Goal: Task Accomplishment & Management: Use online tool/utility

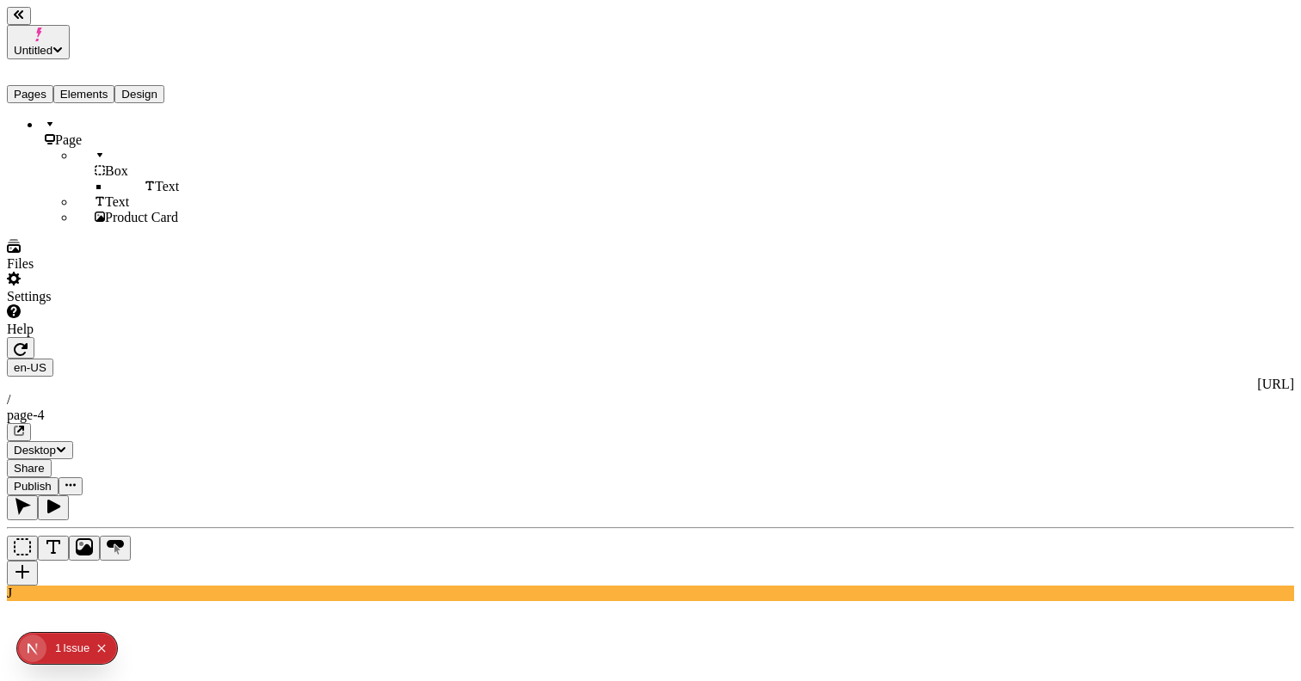
click at [112, 85] on button "Elements" at bounding box center [84, 94] width 62 height 18
click at [34, 85] on button "Pages" at bounding box center [30, 94] width 46 height 18
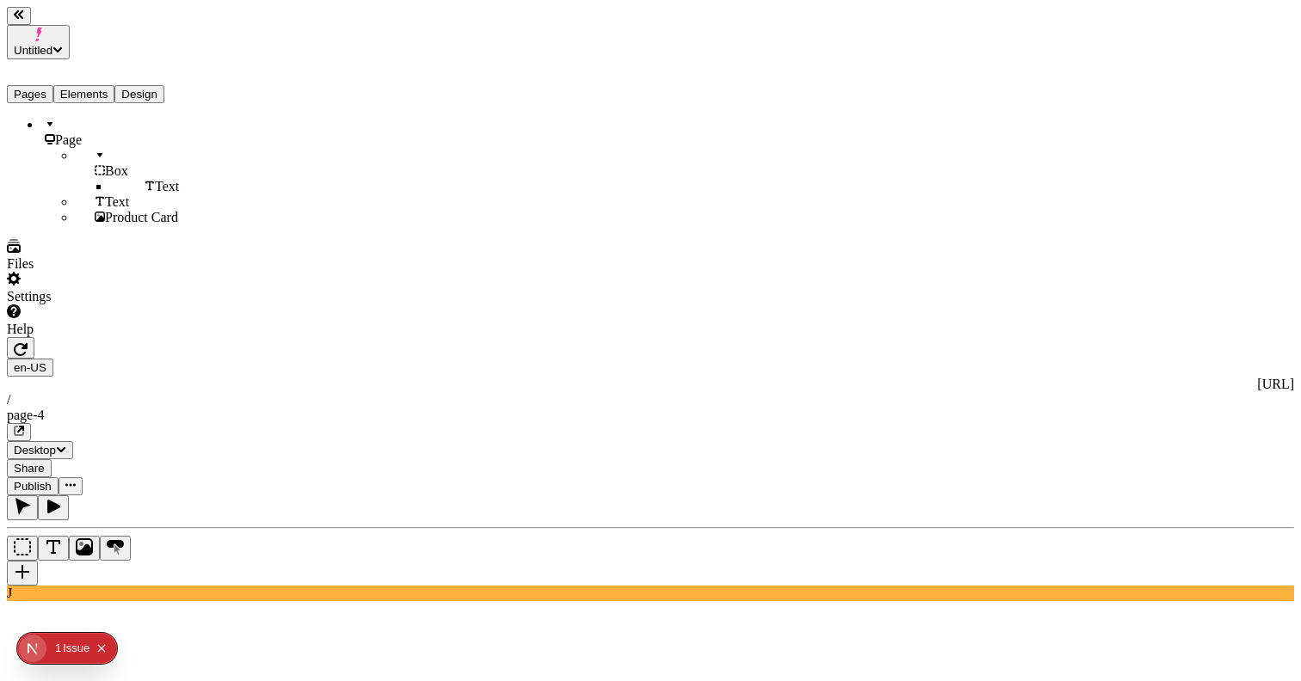
click at [46, 85] on button "Pages" at bounding box center [30, 94] width 46 height 18
click at [164, 85] on button "Design" at bounding box center [139, 94] width 50 height 18
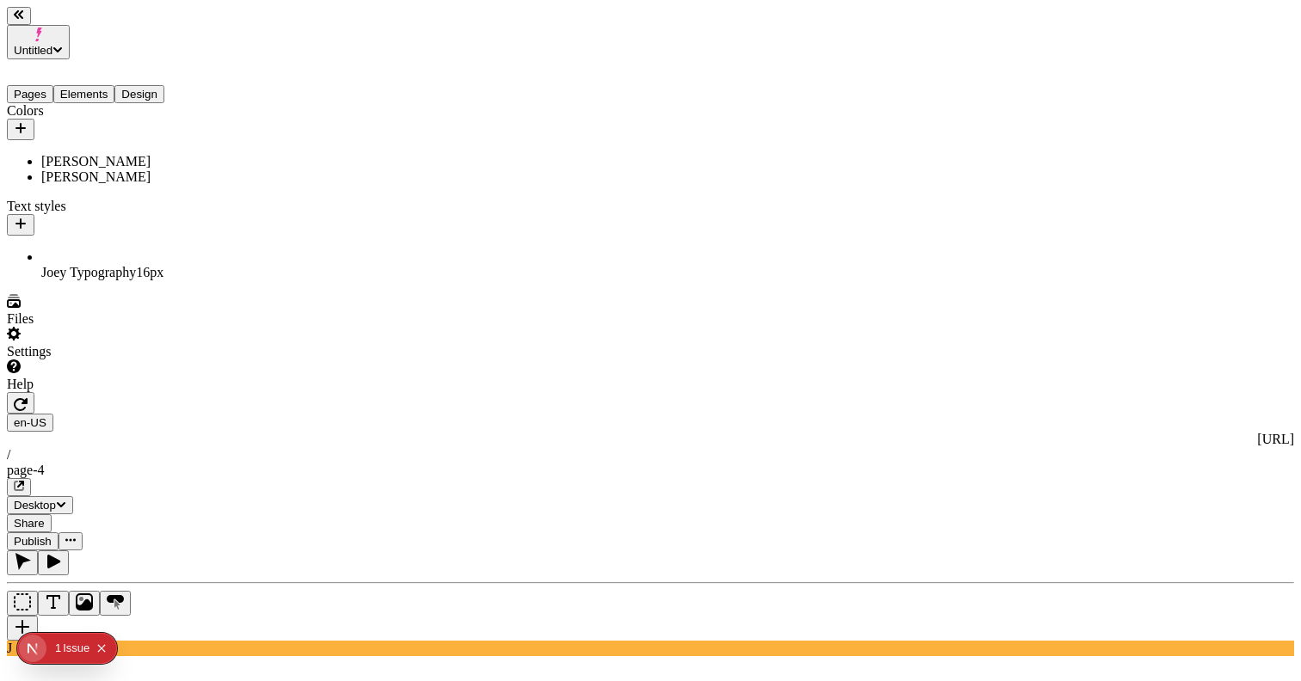
click at [109, 85] on button "Elements" at bounding box center [84, 94] width 62 height 18
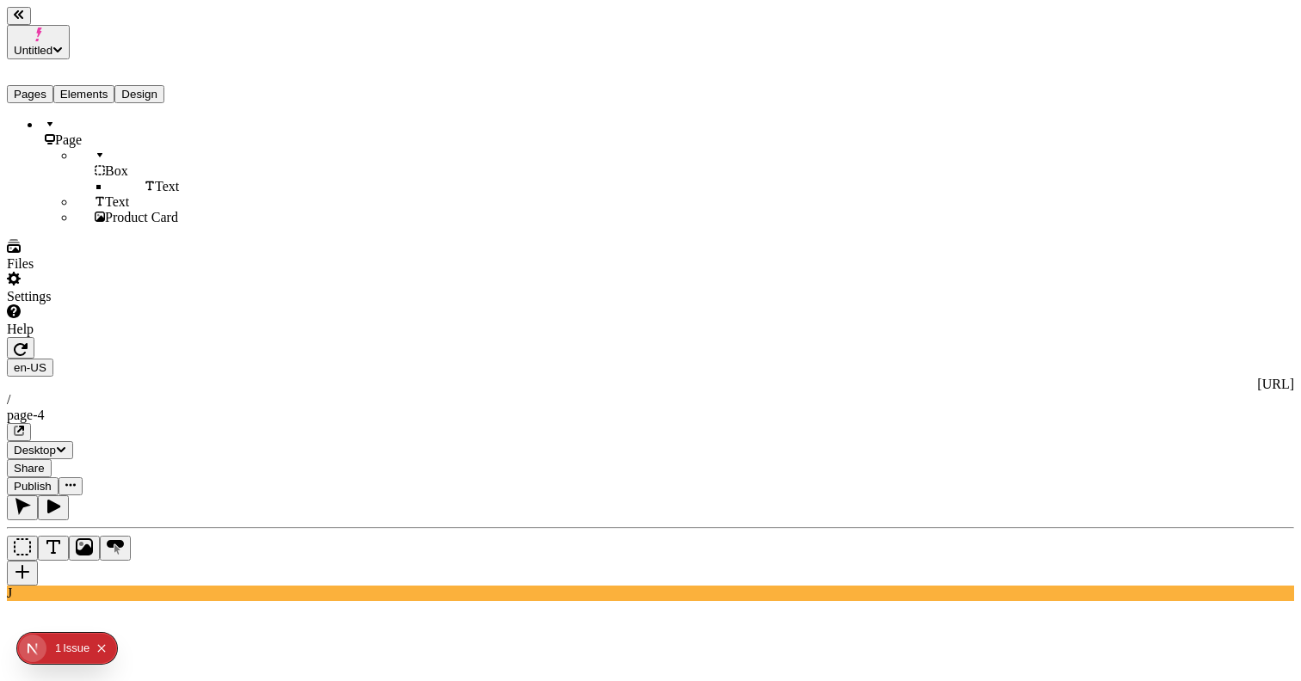
click at [31, 85] on button "Pages" at bounding box center [30, 94] width 46 height 18
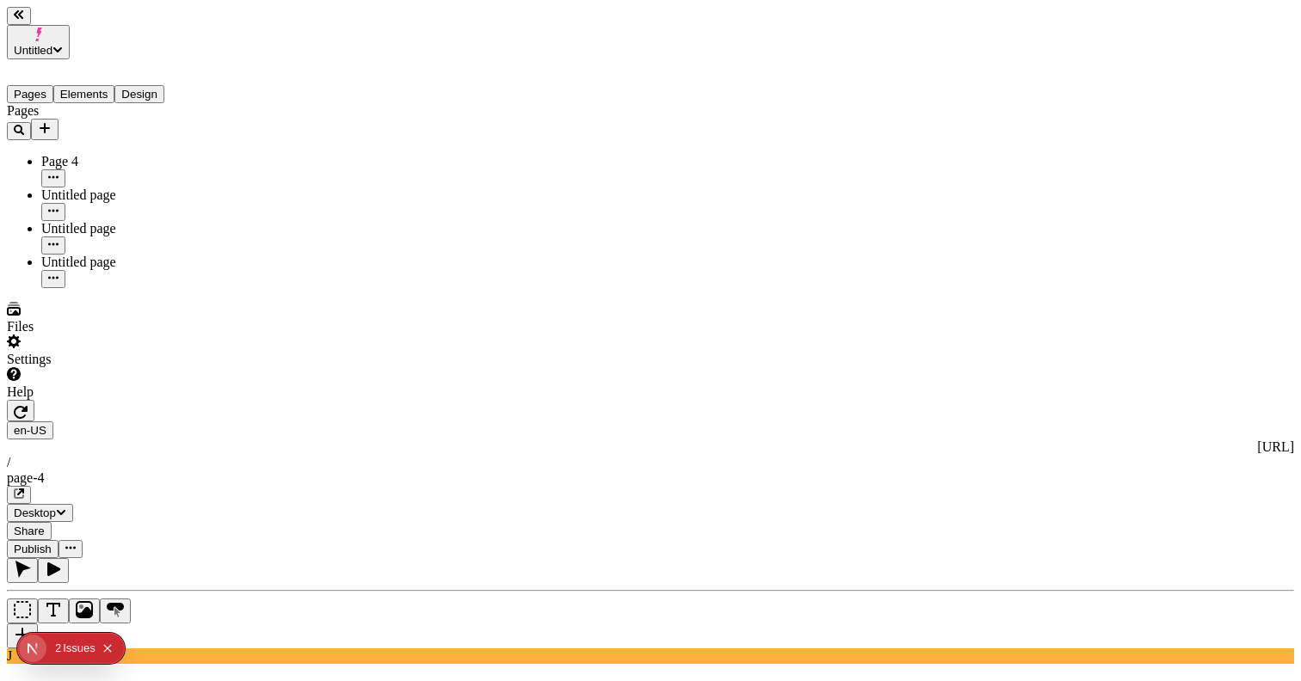
click at [96, 85] on button "Elements" at bounding box center [84, 94] width 62 height 18
click at [32, 85] on button "Pages" at bounding box center [30, 94] width 46 height 18
click at [62, 651] on button "1 2 Issue s" at bounding box center [75, 649] width 40 height 28
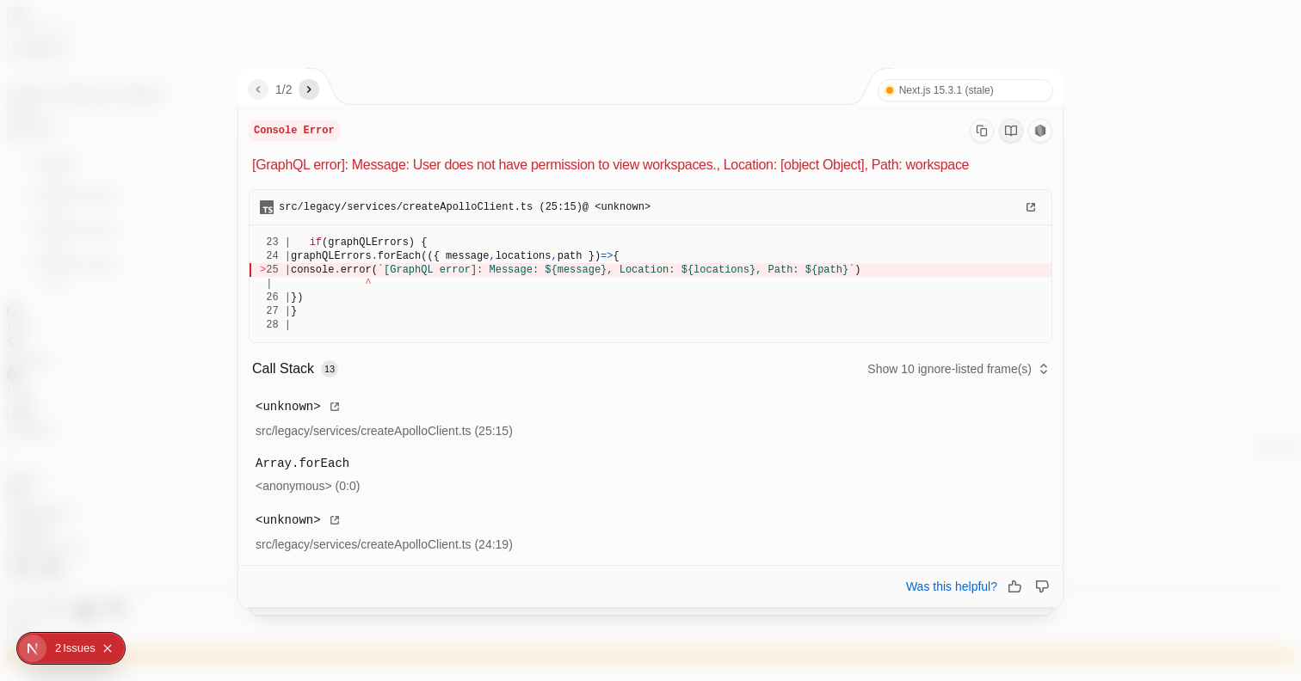
click at [314, 93] on icon "next" at bounding box center [309, 90] width 14 height 14
click at [249, 95] on nav "2 / 2" at bounding box center [283, 89] width 71 height 21
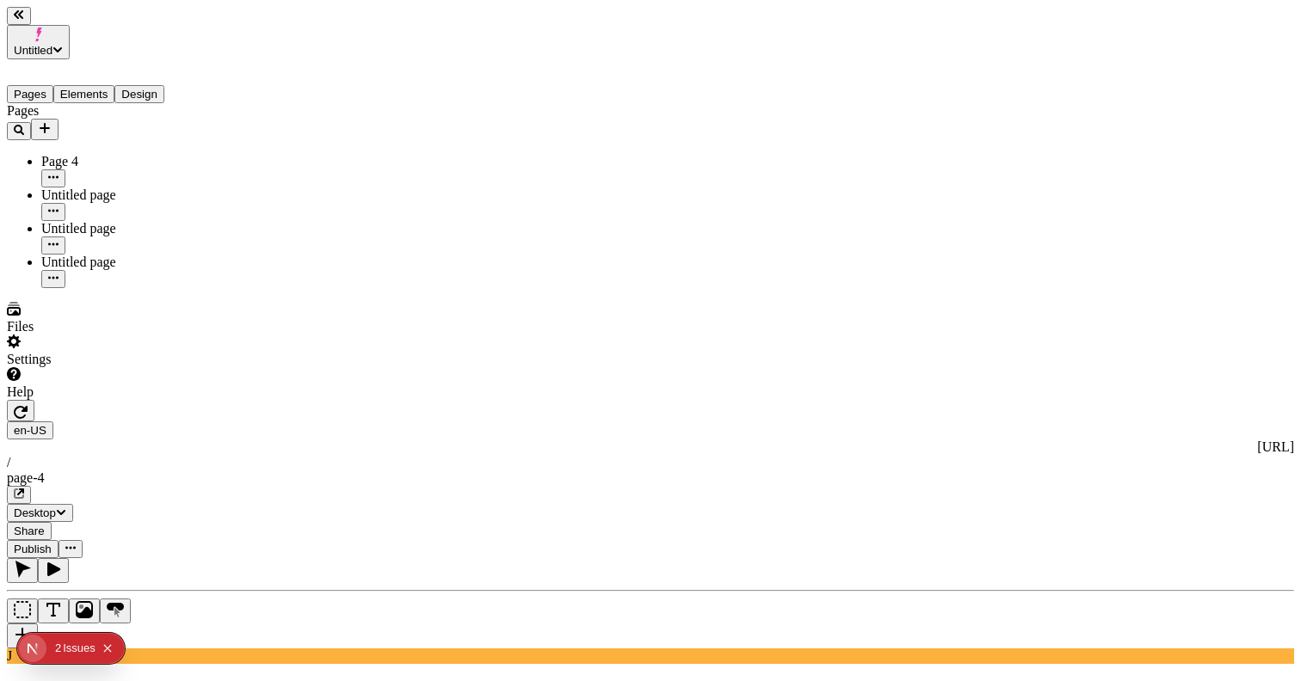
click at [92, 85] on button "Elements" at bounding box center [84, 94] width 62 height 18
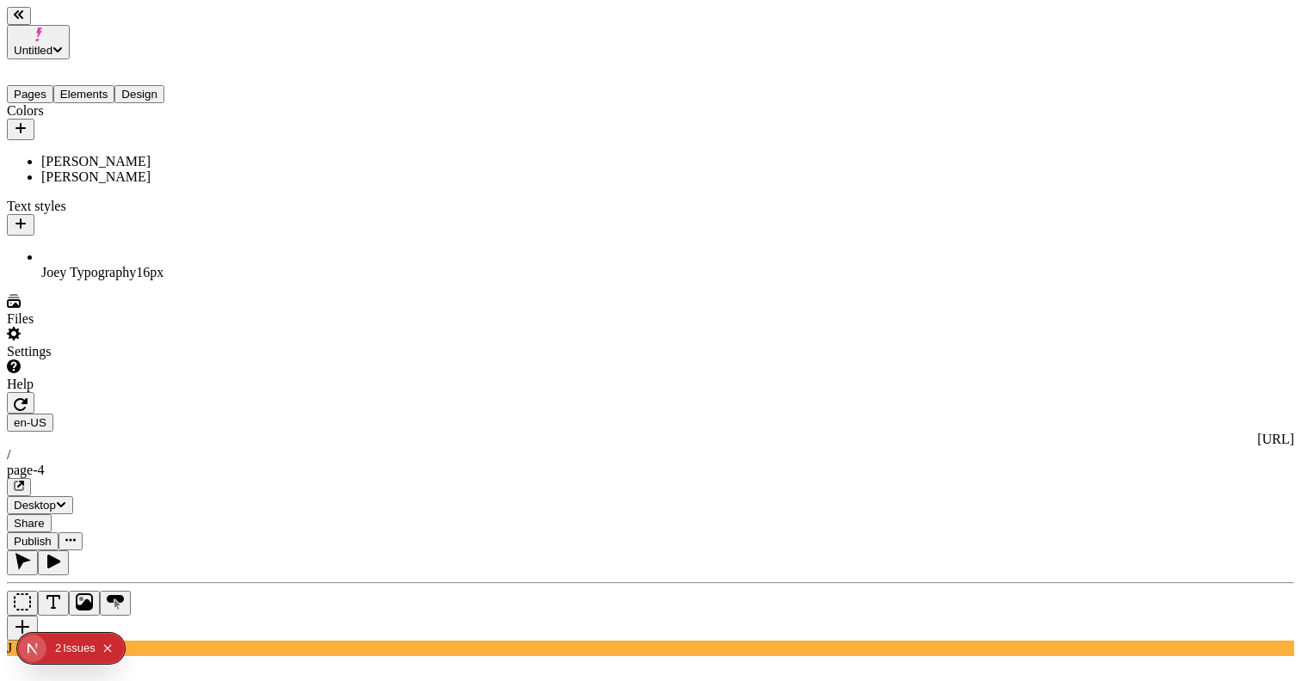
click at [164, 85] on button "Design" at bounding box center [139, 94] width 50 height 18
click at [115, 85] on button "Elements" at bounding box center [84, 94] width 62 height 18
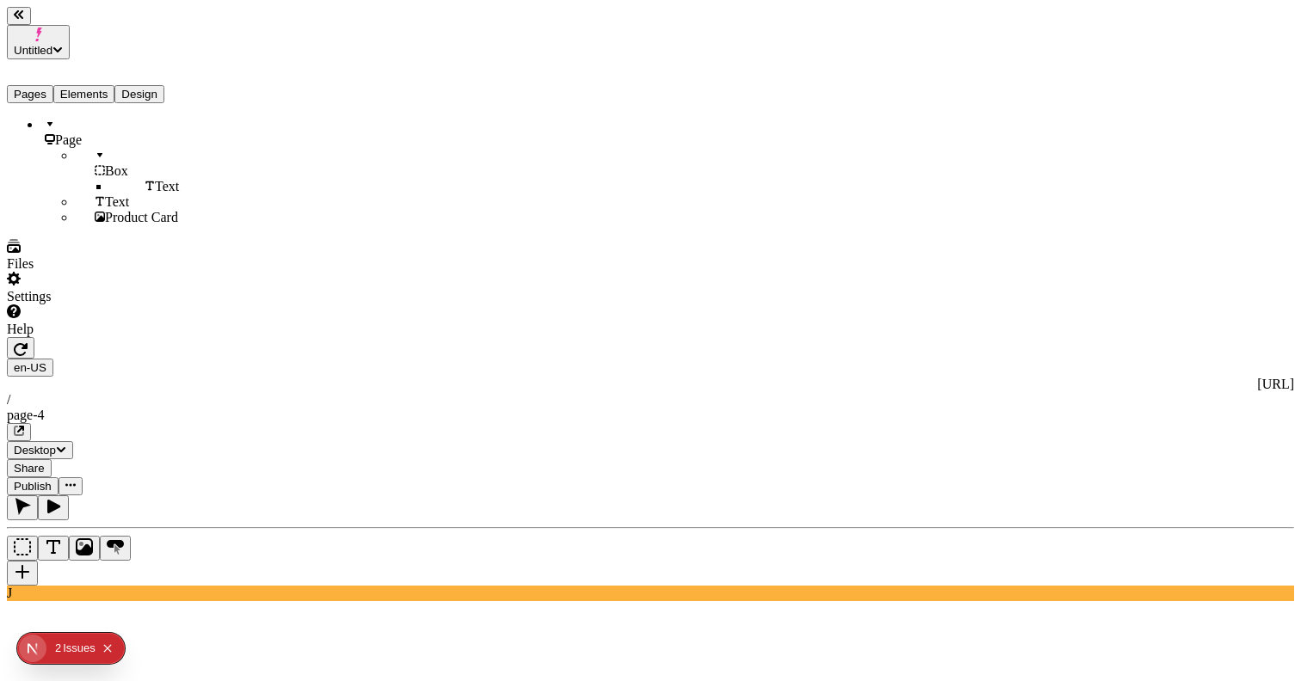
click at [53, 85] on button "Pages" at bounding box center [30, 94] width 46 height 18
click at [90, 85] on button "Elements" at bounding box center [84, 94] width 62 height 18
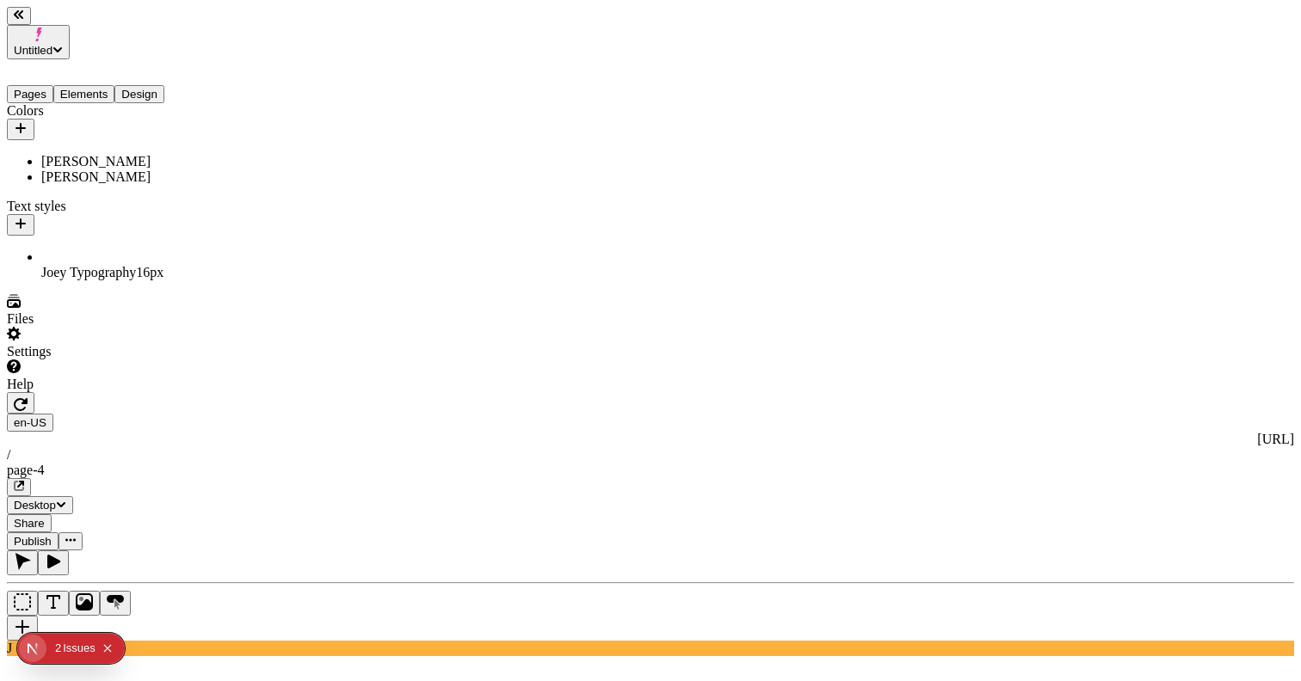
click at [164, 85] on button "Design" at bounding box center [139, 94] width 50 height 18
click at [96, 85] on button "Elements" at bounding box center [84, 94] width 62 height 18
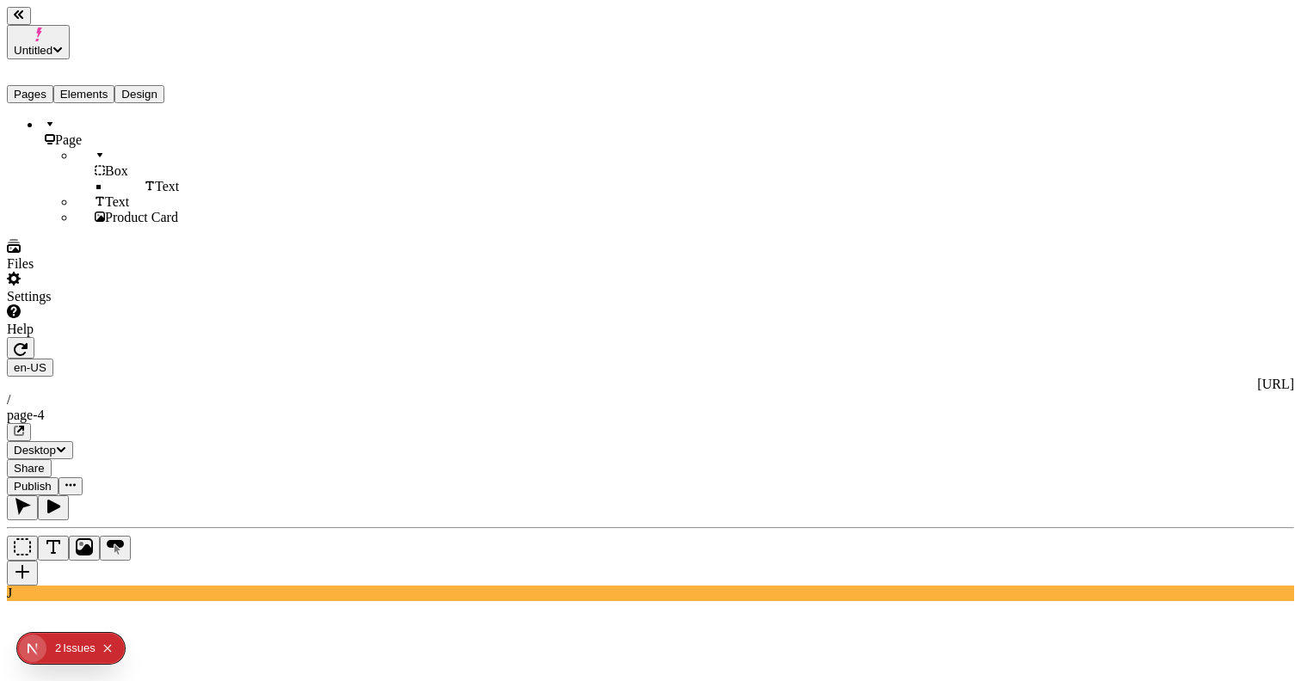
click at [33, 78] on div "Pages Elements Design" at bounding box center [110, 81] width 206 height 44
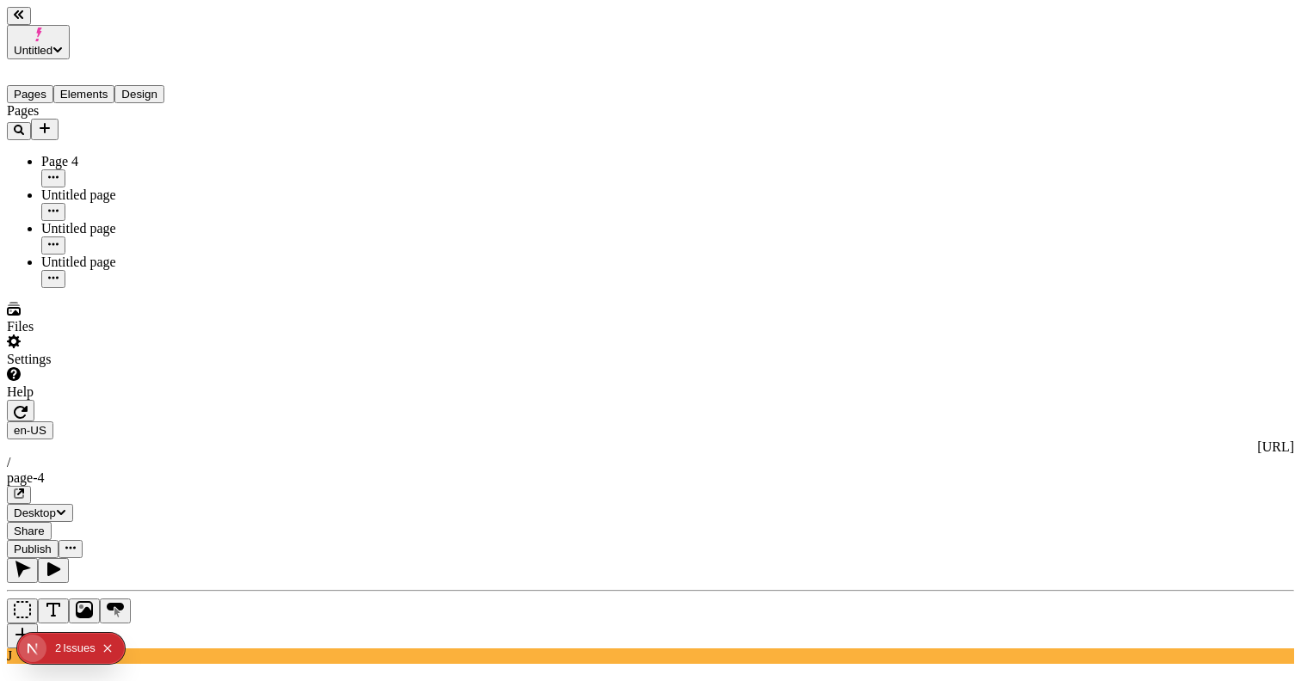
click at [37, 85] on button "Pages" at bounding box center [30, 94] width 46 height 18
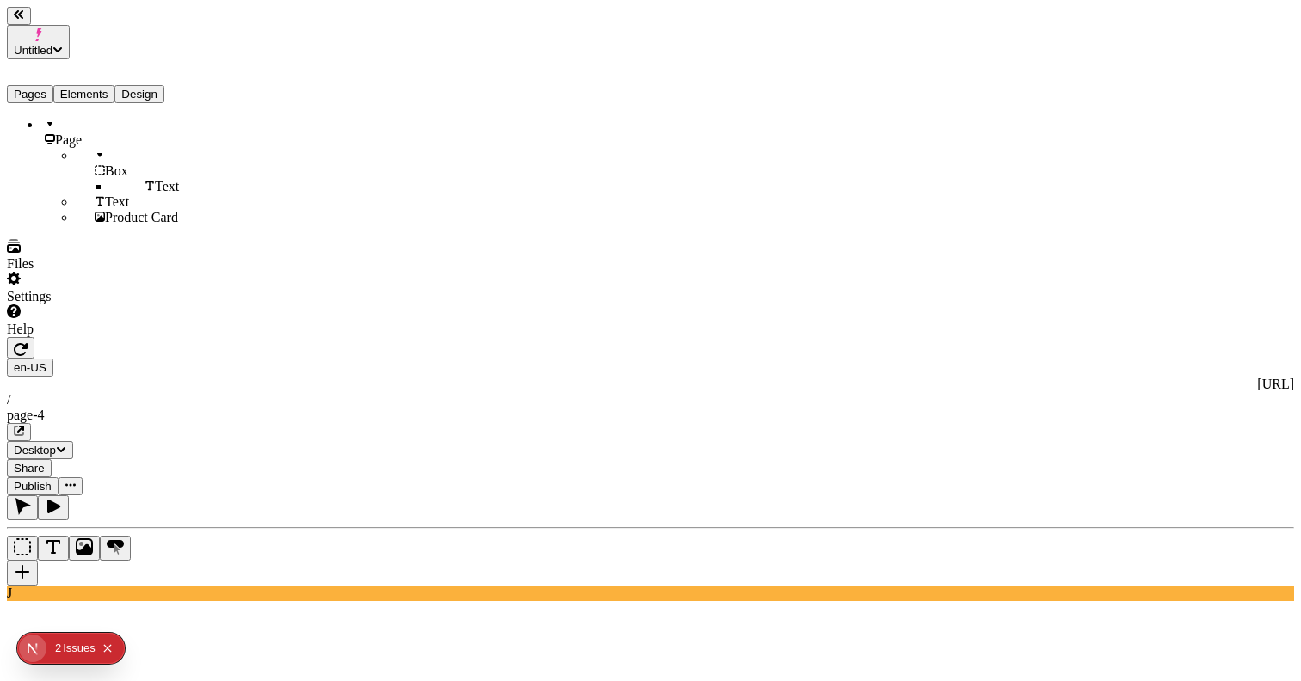
click at [164, 85] on button "Design" at bounding box center [139, 94] width 50 height 18
click at [53, 85] on button "Pages" at bounding box center [30, 94] width 46 height 18
click at [45, 85] on button "Pages" at bounding box center [30, 94] width 46 height 18
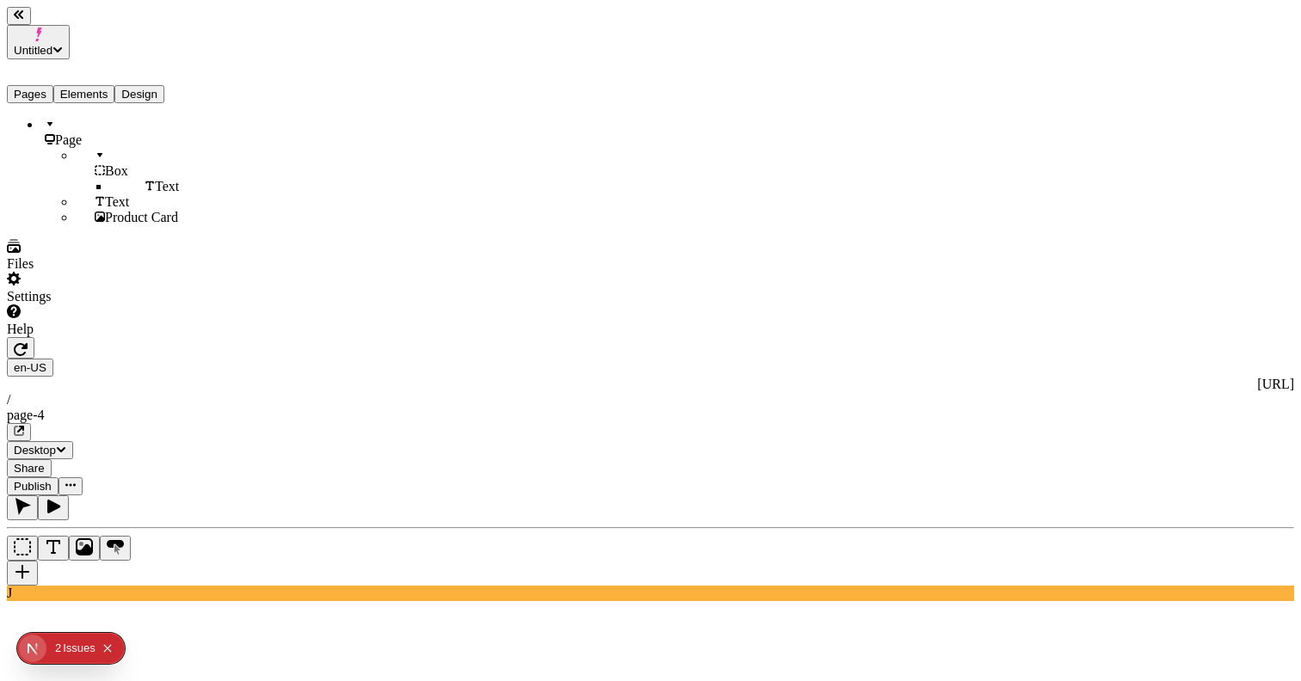
click at [45, 85] on button "Pages" at bounding box center [30, 94] width 46 height 18
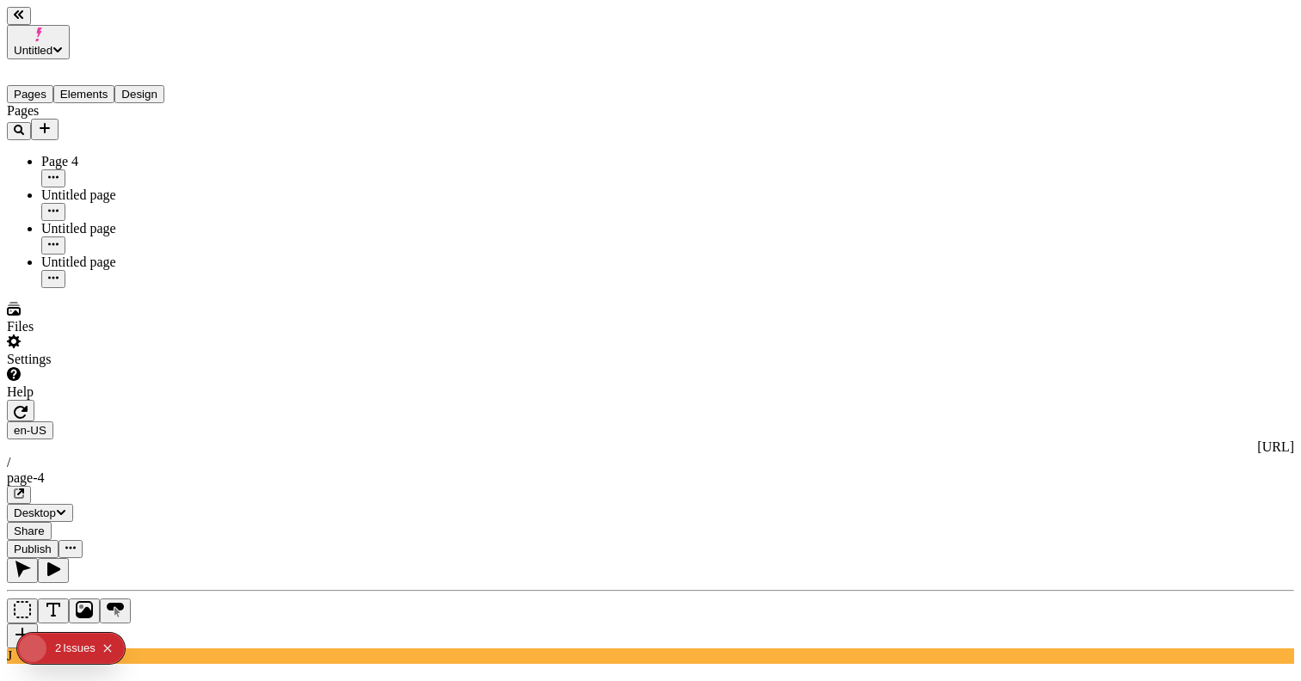
click at [53, 85] on button "Pages" at bounding box center [30, 94] width 46 height 18
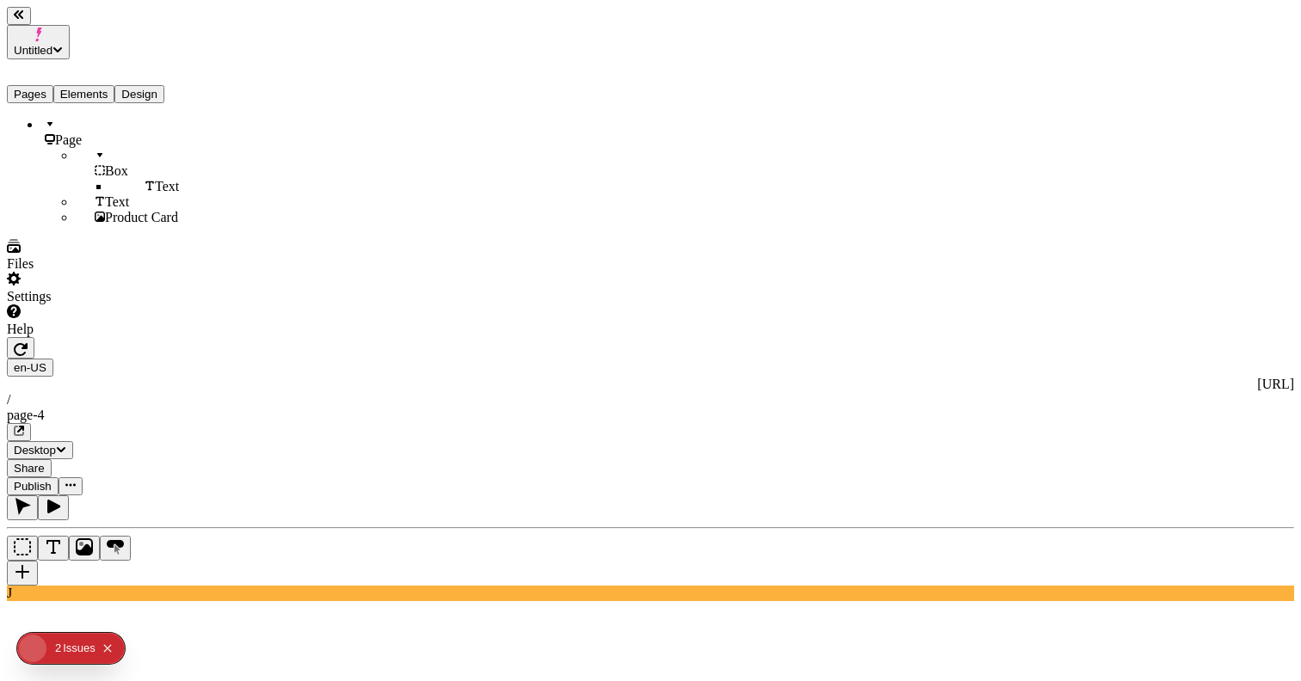
click at [115, 85] on button "Elements" at bounding box center [84, 94] width 62 height 18
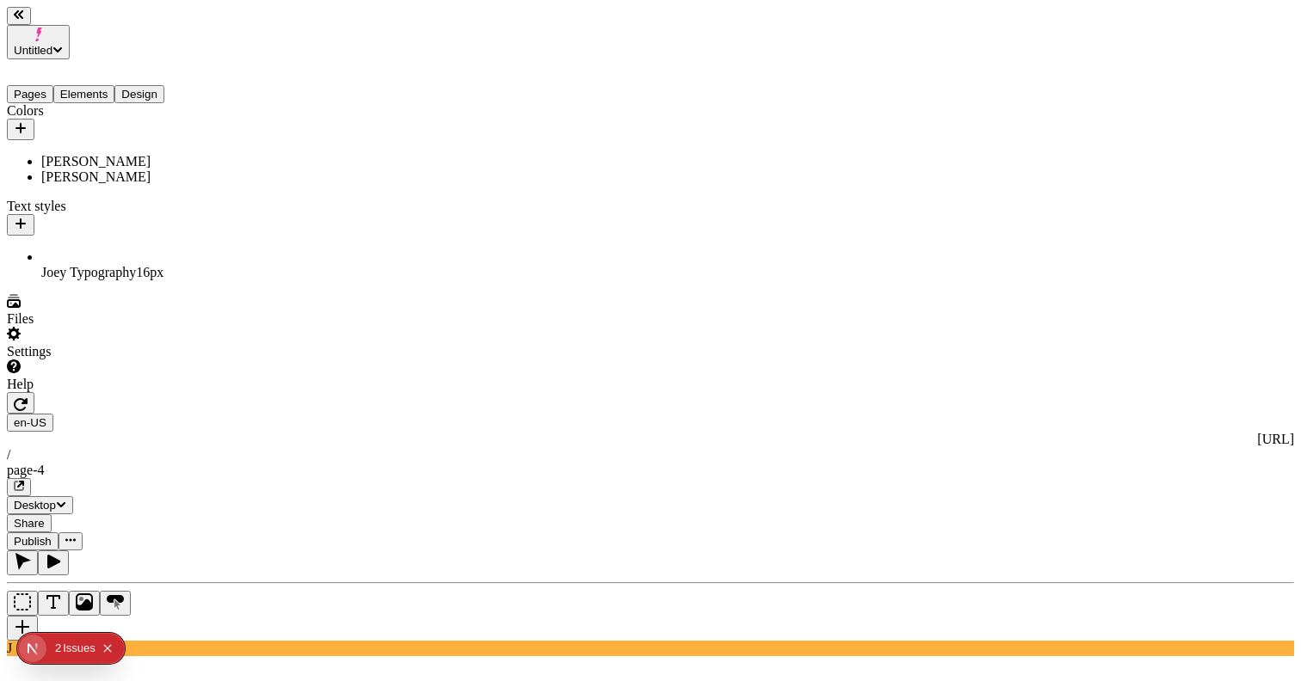
click at [164, 85] on button "Design" at bounding box center [139, 94] width 50 height 18
click at [113, 85] on button "Elements" at bounding box center [84, 94] width 62 height 18
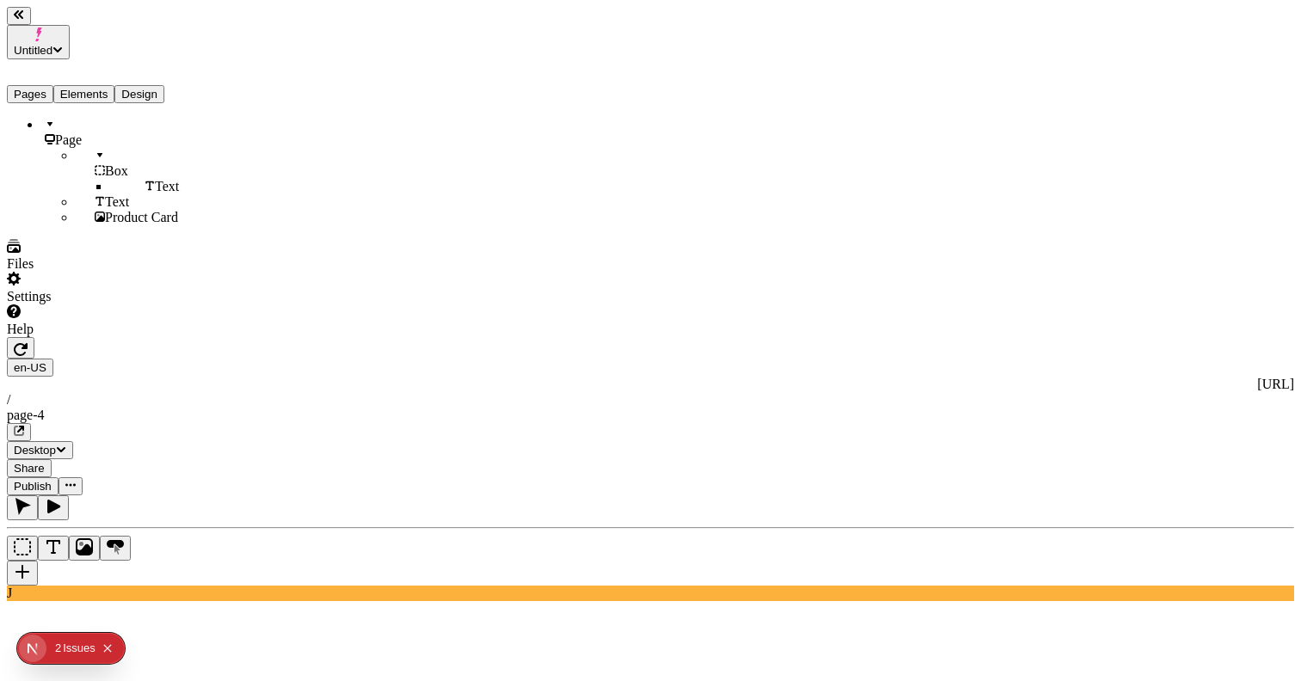
click at [132, 225] on div "Page Box Text Text Product Card" at bounding box center [110, 171] width 206 height 108
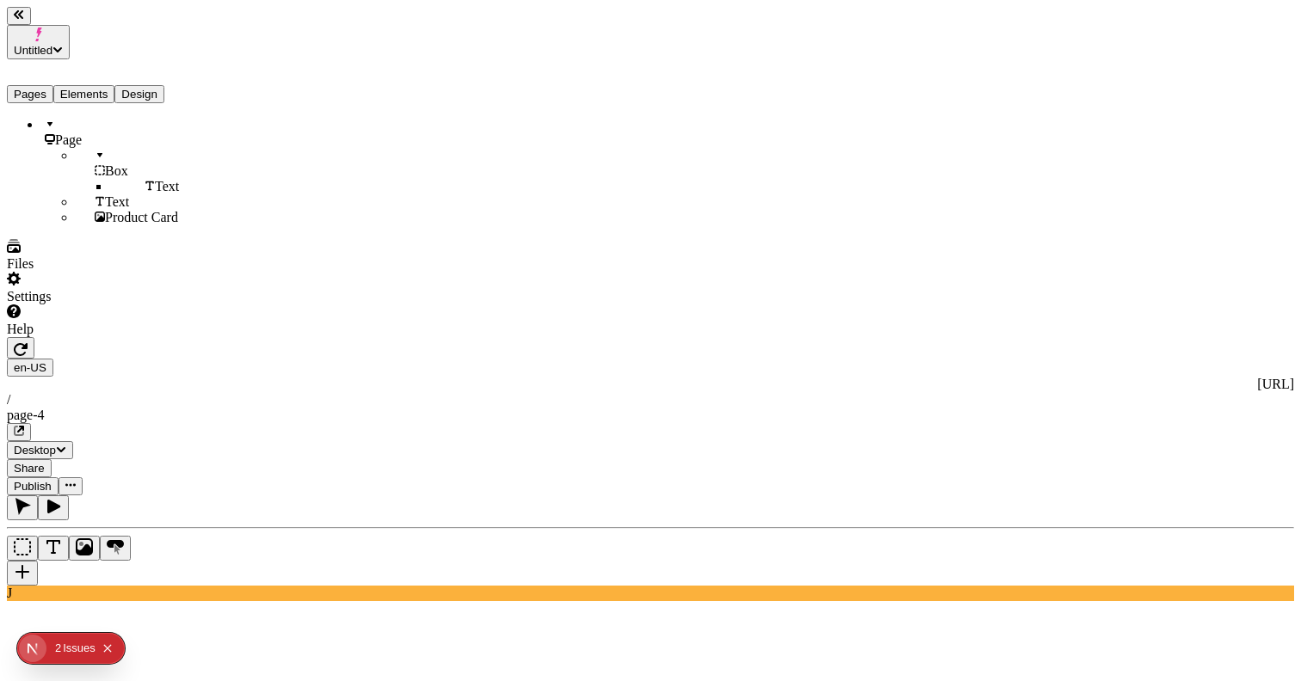
click at [52, 85] on button "Pages" at bounding box center [30, 94] width 46 height 18
click at [105, 85] on button "Elements" at bounding box center [84, 94] width 62 height 18
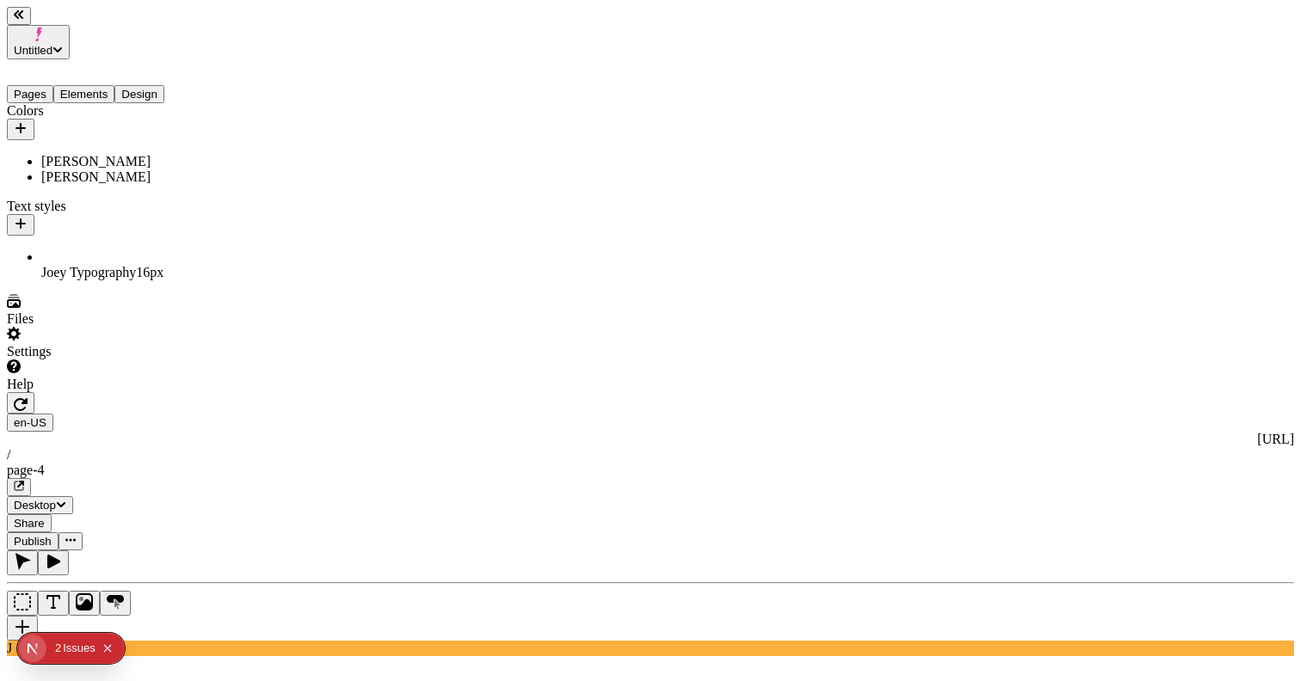
click at [163, 85] on button "Design" at bounding box center [139, 94] width 50 height 18
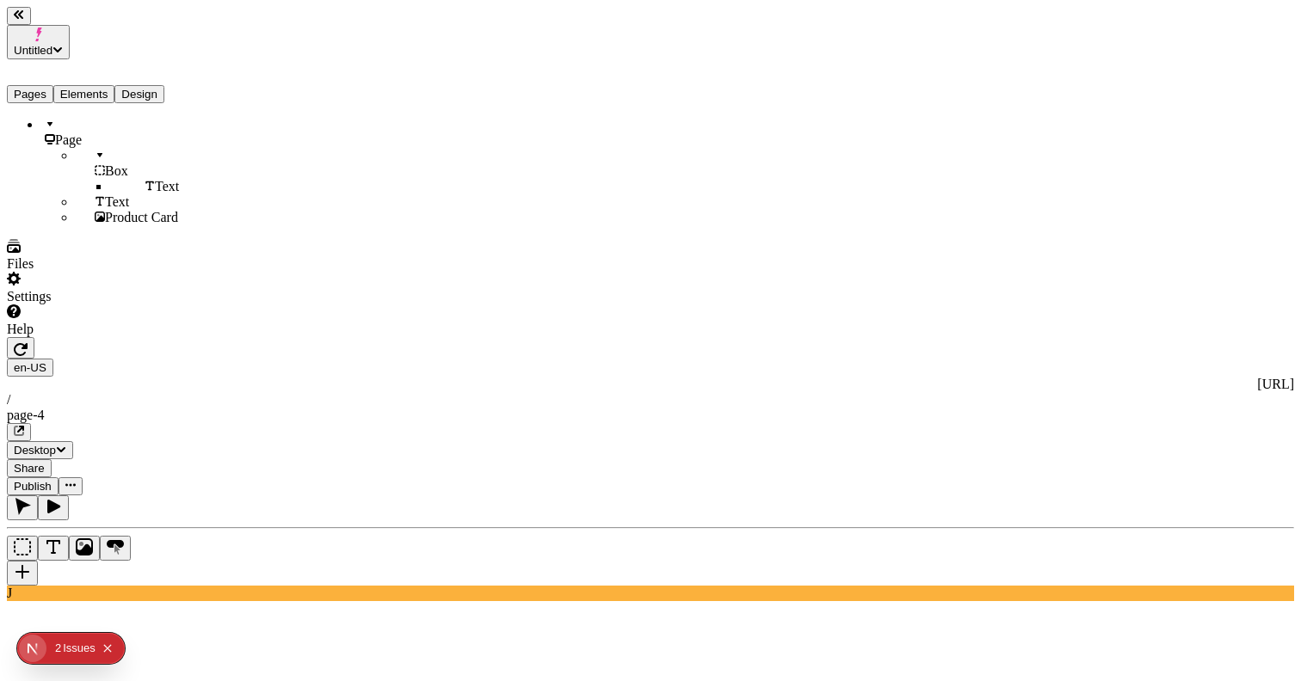
click at [108, 85] on button "Elements" at bounding box center [84, 94] width 62 height 18
